Goal: Task Accomplishment & Management: Manage account settings

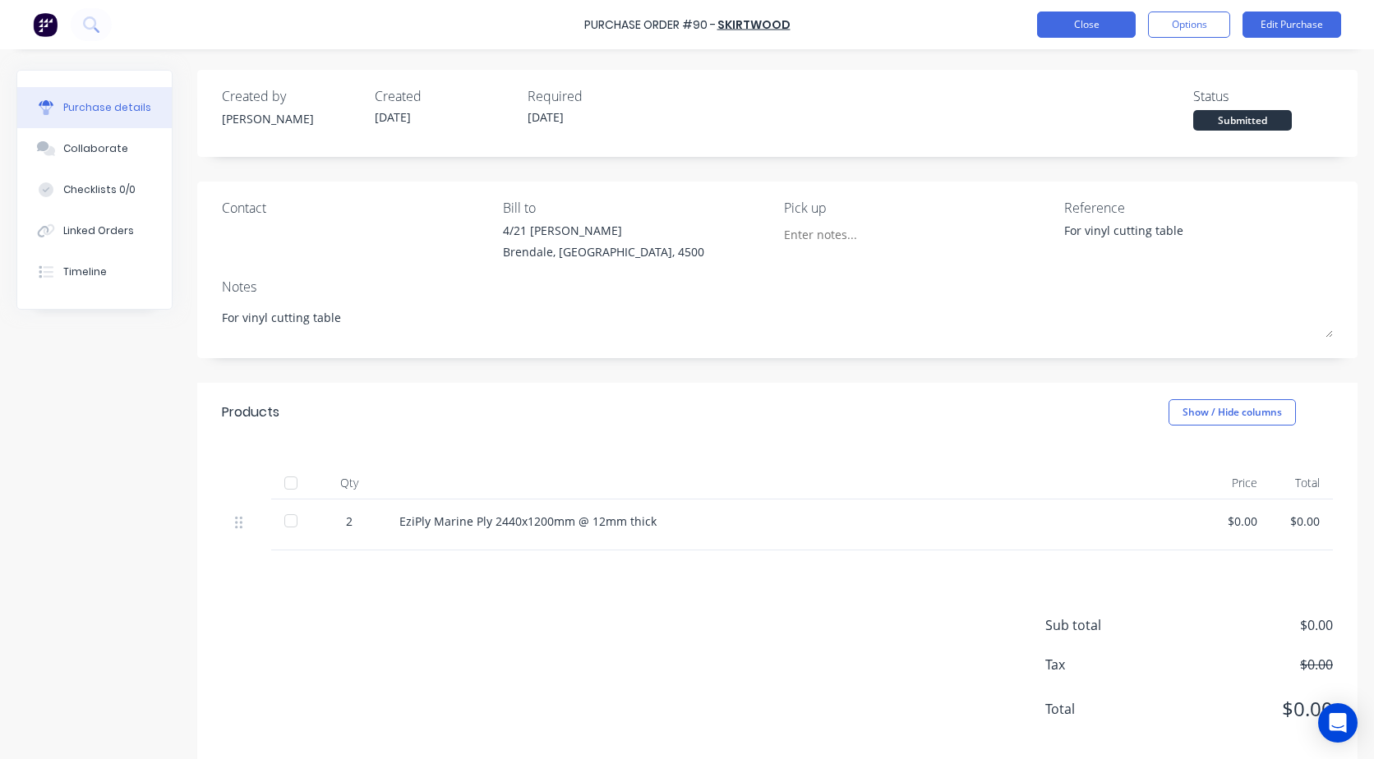
click at [1111, 24] on button "Close" at bounding box center [1086, 25] width 99 height 26
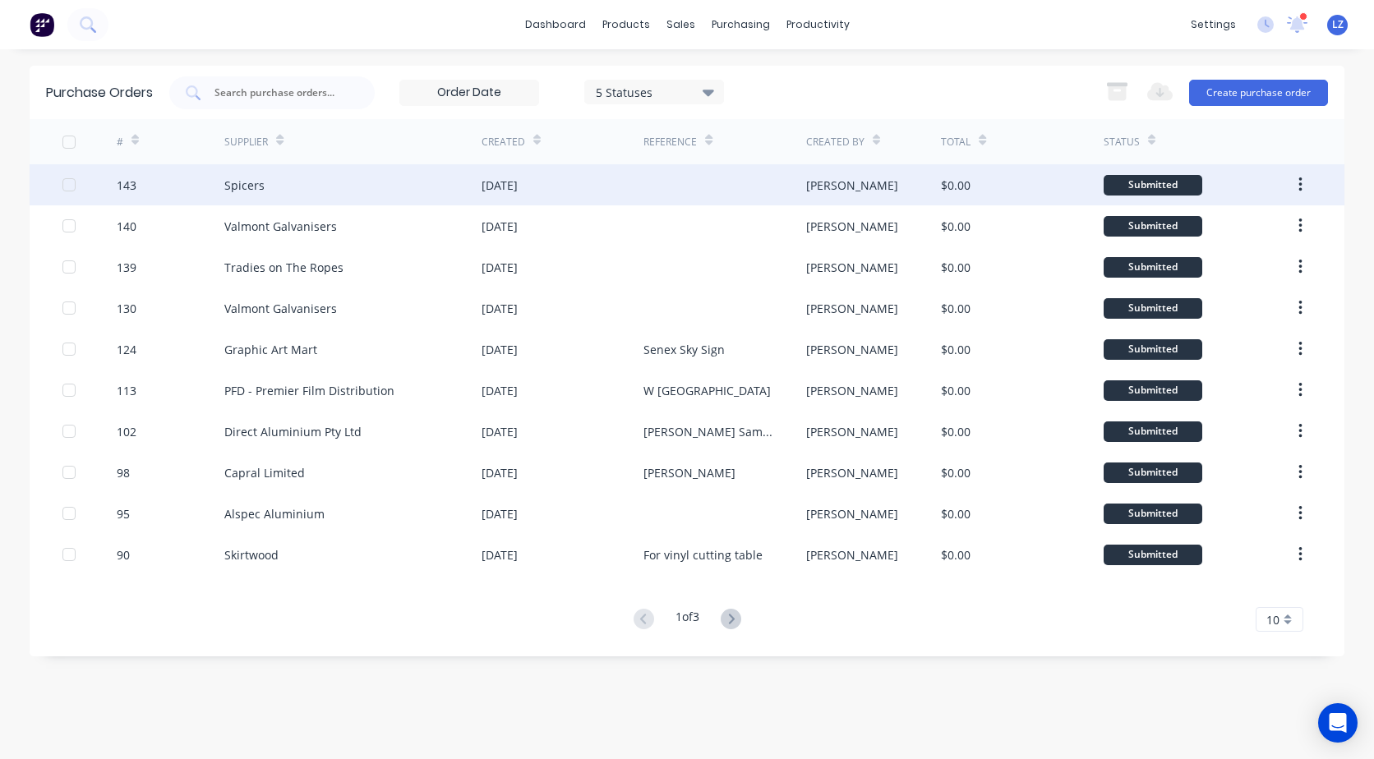
click at [273, 185] on div "Spicers" at bounding box center [352, 184] width 257 height 41
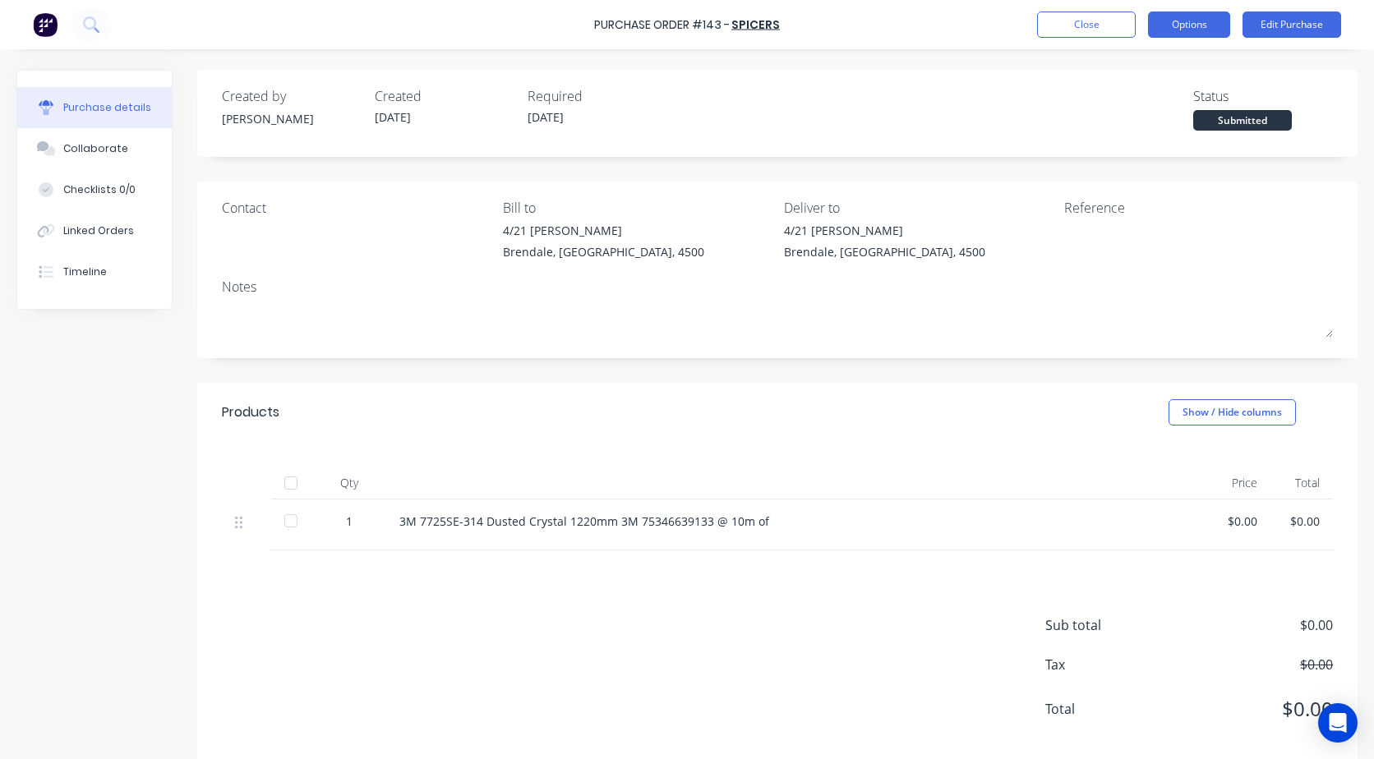
click at [1180, 18] on button "Options" at bounding box center [1189, 25] width 82 height 26
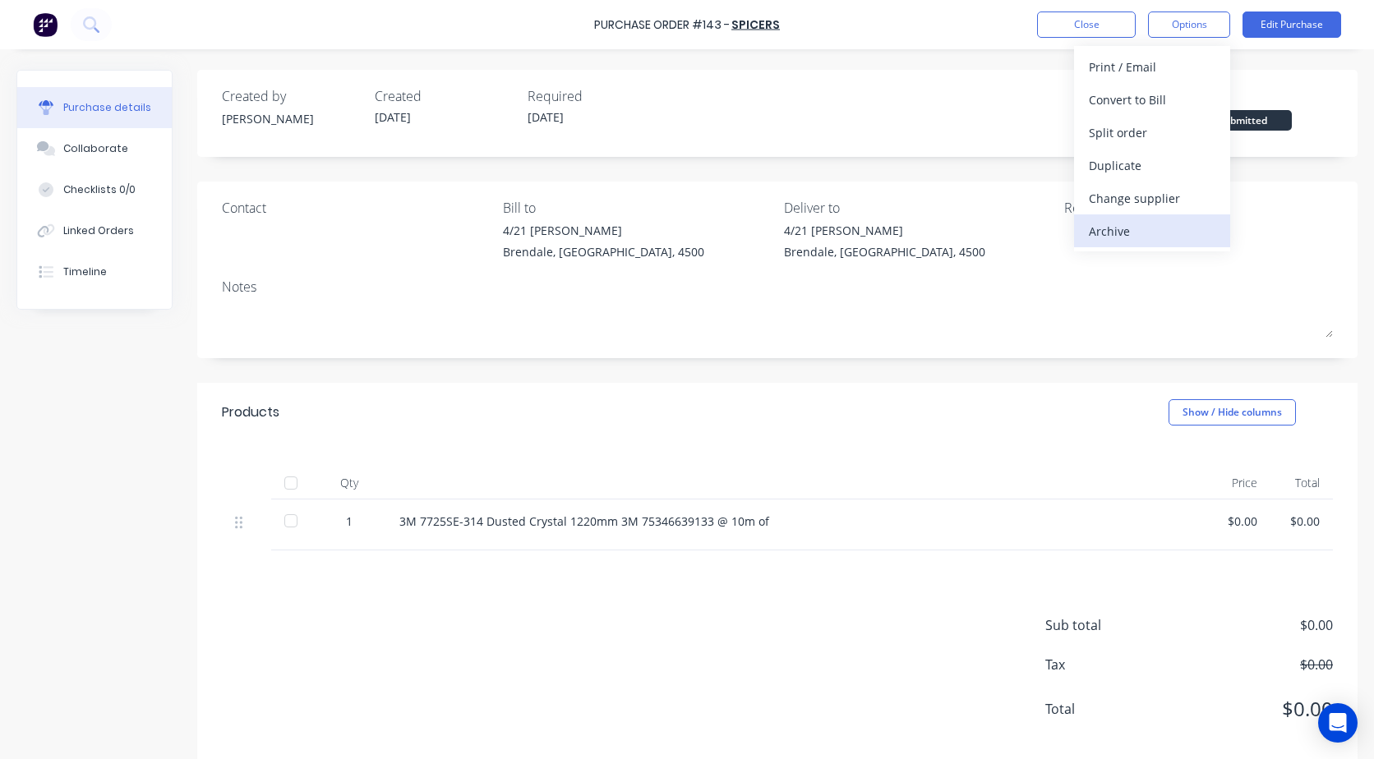
click at [1106, 236] on div "Archive" at bounding box center [1152, 231] width 127 height 24
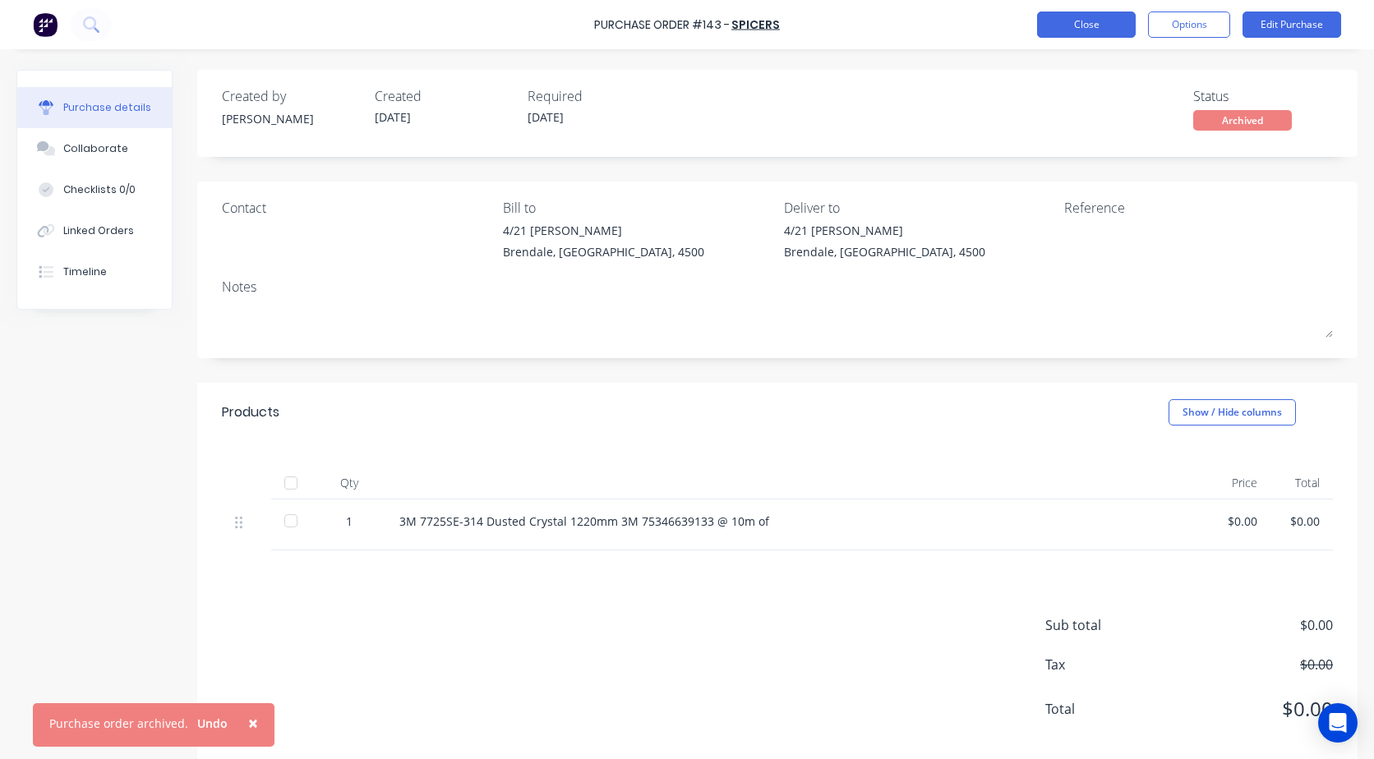
click at [1087, 25] on button "Close" at bounding box center [1086, 25] width 99 height 26
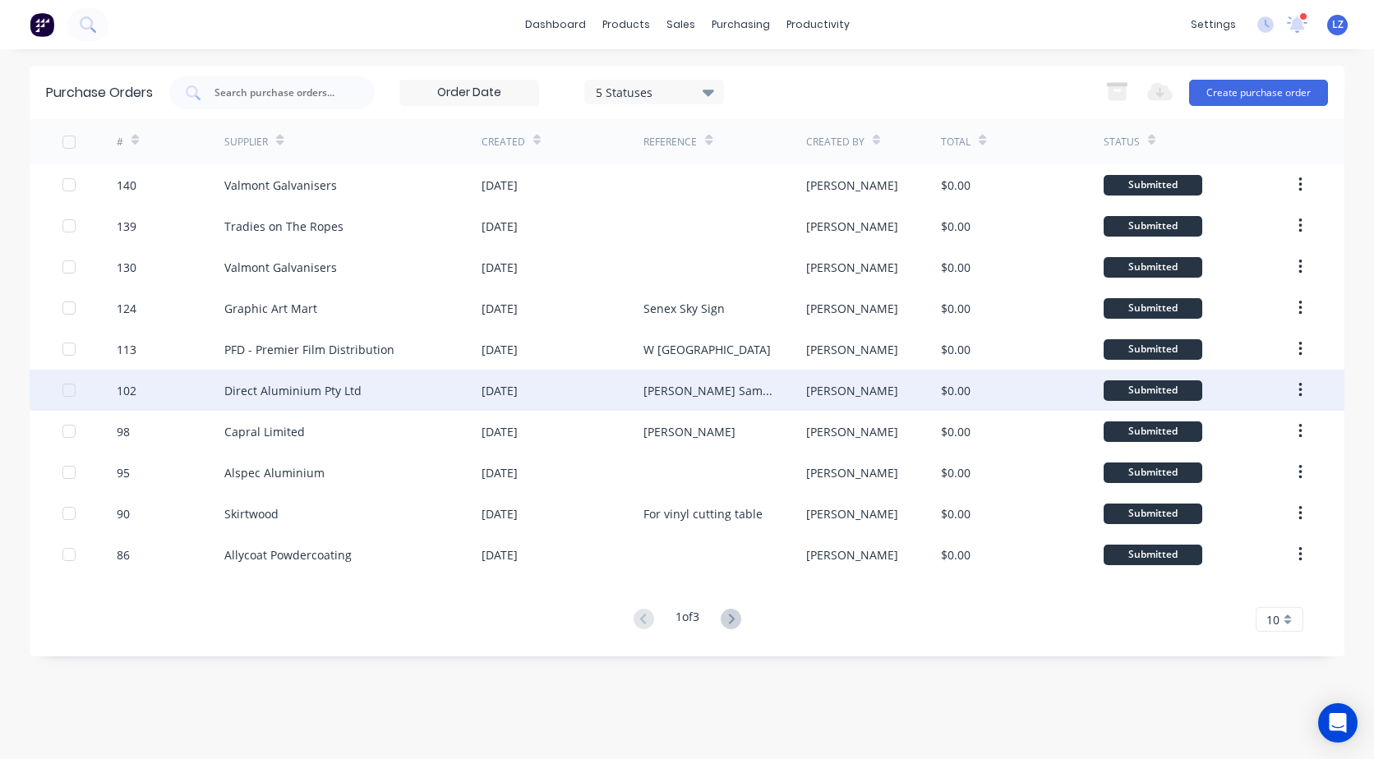
click at [1300, 391] on icon "button" at bounding box center [1300, 390] width 3 height 15
click at [1213, 434] on div "Archive" at bounding box center [1242, 434] width 127 height 24
